Goal: Task Accomplishment & Management: Use online tool/utility

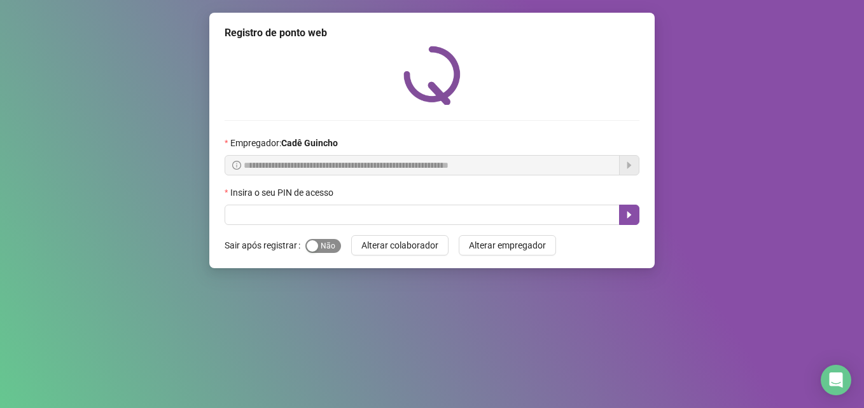
click at [330, 249] on span "Sim Não" at bounding box center [323, 246] width 36 height 14
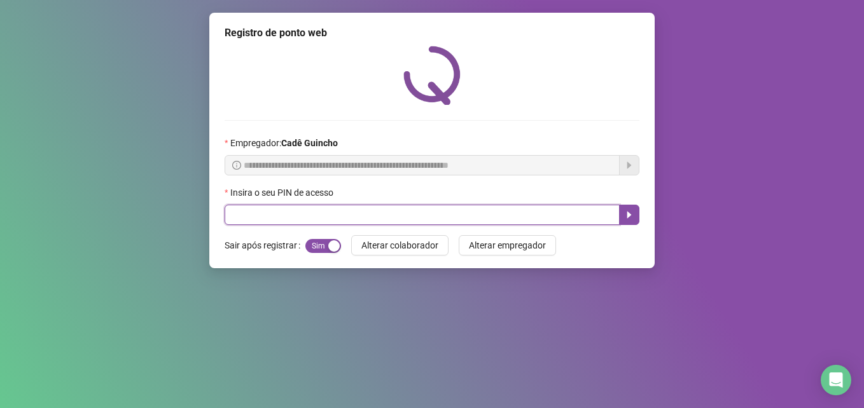
click at [339, 221] on input "text" at bounding box center [422, 215] width 395 height 20
type input "*****"
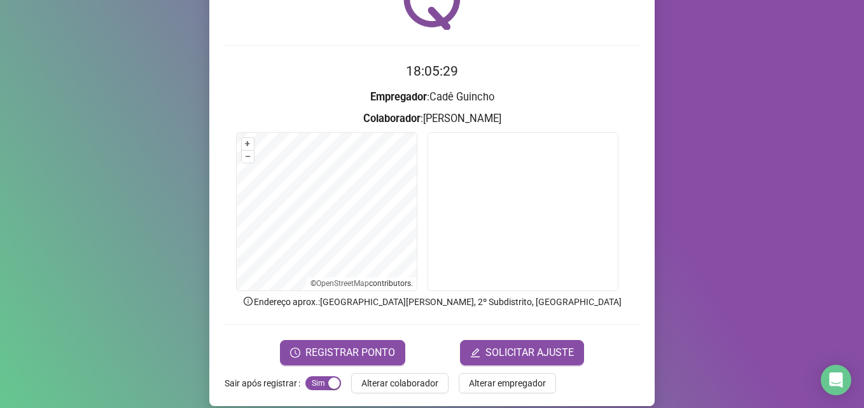
scroll to position [88, 0]
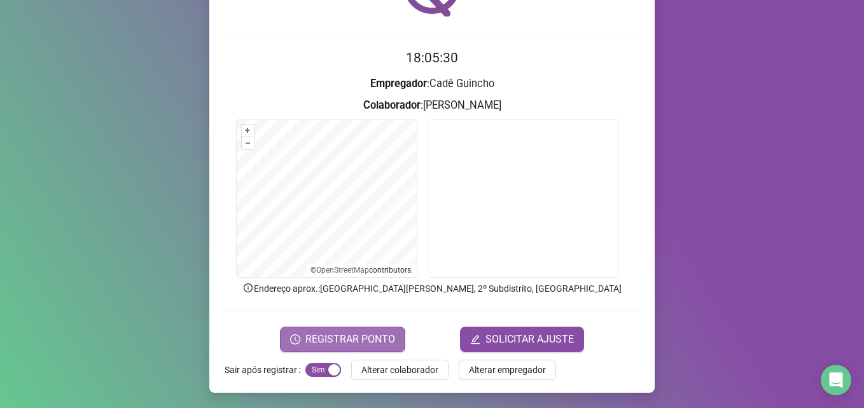
click at [374, 340] on span "REGISTRAR PONTO" at bounding box center [350, 339] width 90 height 15
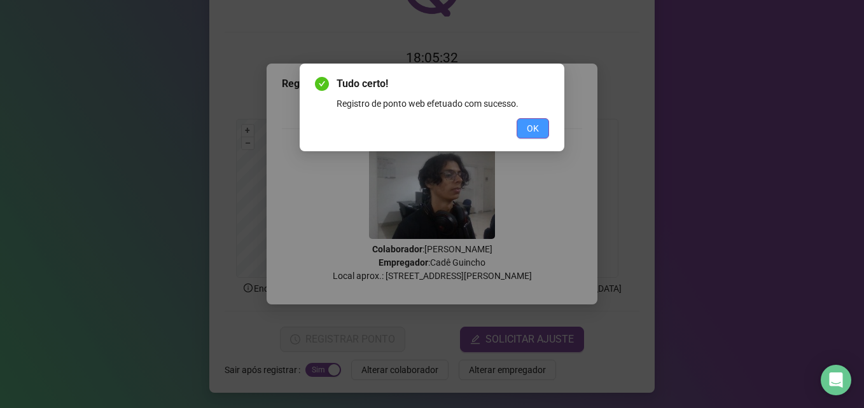
click at [526, 133] on button "OK" at bounding box center [533, 128] width 32 height 20
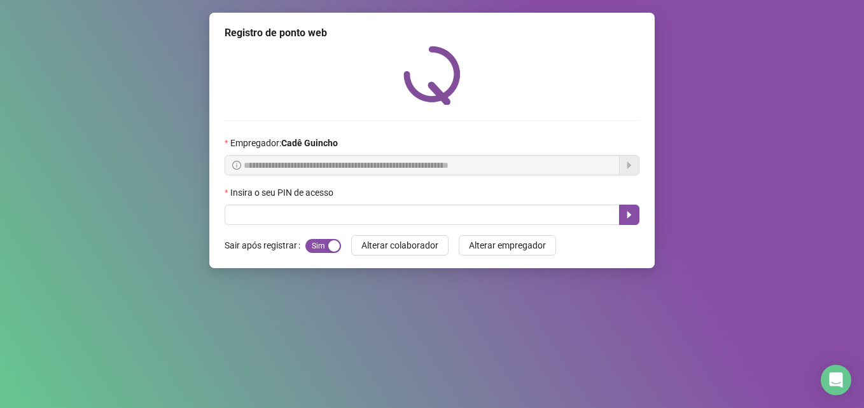
scroll to position [0, 0]
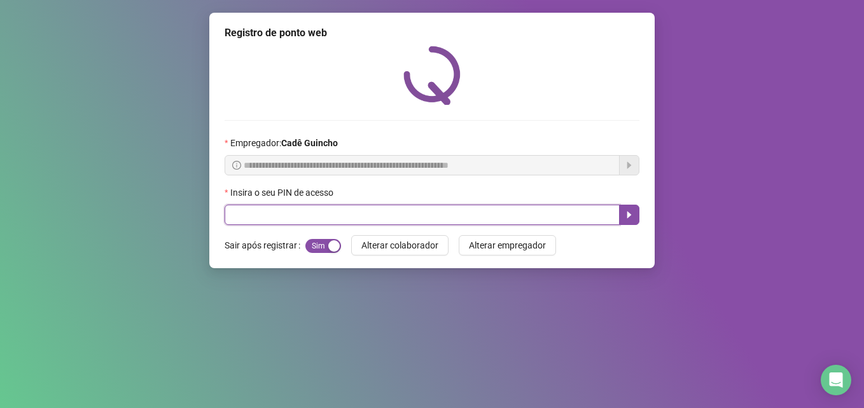
click at [300, 225] on input "text" at bounding box center [422, 215] width 395 height 20
type input "*****"
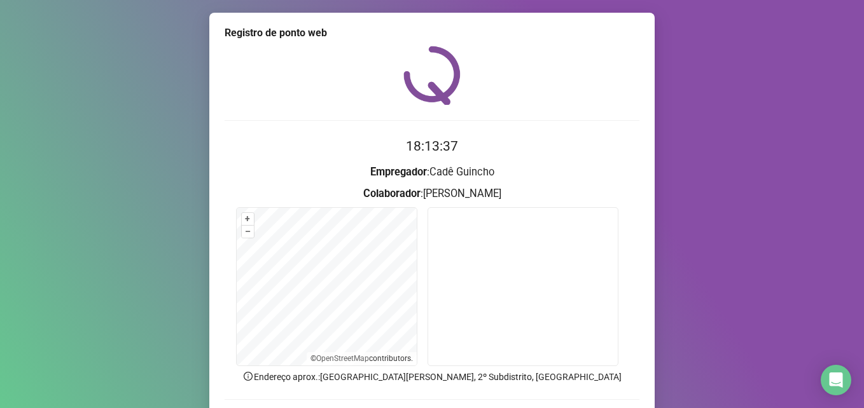
scroll to position [64, 0]
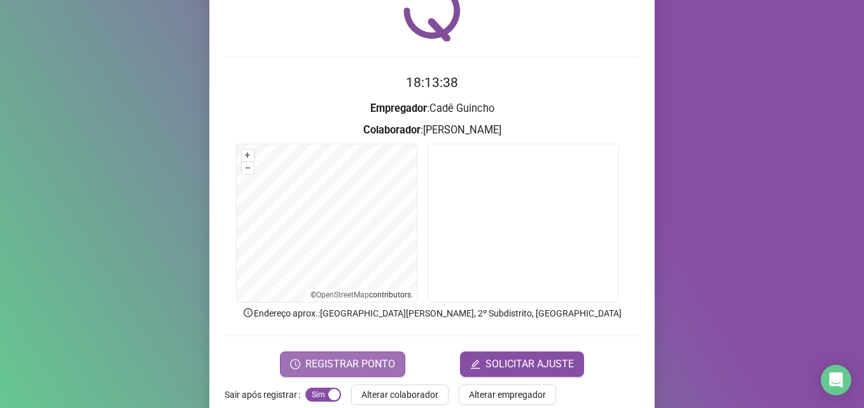
click at [375, 370] on span "REGISTRAR PONTO" at bounding box center [350, 364] width 90 height 15
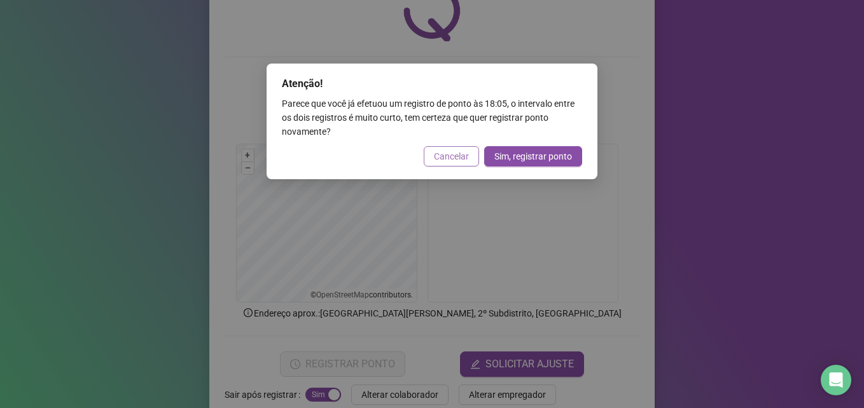
click at [440, 158] on span "Cancelar" at bounding box center [451, 156] width 35 height 14
